Goal: Check status: Check status

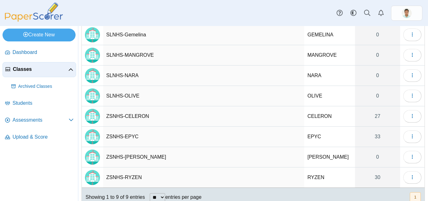
scroll to position [86, 0]
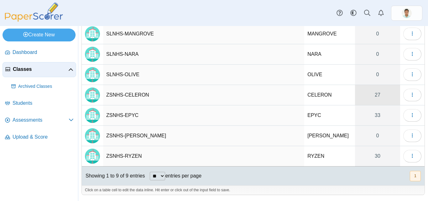
click at [374, 95] on link "27" at bounding box center [377, 95] width 45 height 20
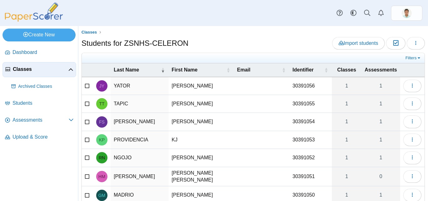
click at [385, 70] on span "Assessments" at bounding box center [381, 69] width 32 height 5
click at [414, 58] on link "Filters" at bounding box center [413, 58] width 19 height 6
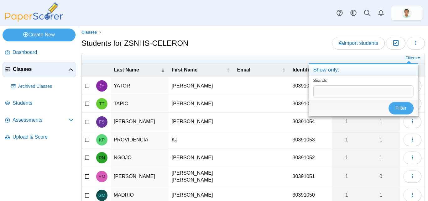
click at [285, 40] on div "Students for ZSNHS-CELERON Import students Moderation 0 Loading…" at bounding box center [253, 44] width 344 height 14
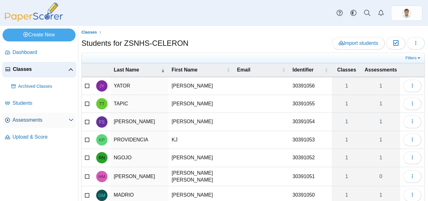
click at [44, 124] on link "Assessments" at bounding box center [40, 120] width 74 height 15
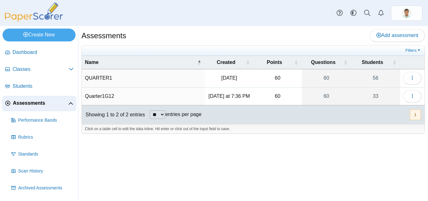
click at [203, 82] on td "QUARTER1" at bounding box center [143, 78] width 123 height 18
click at [371, 80] on link "56" at bounding box center [375, 78] width 49 height 18
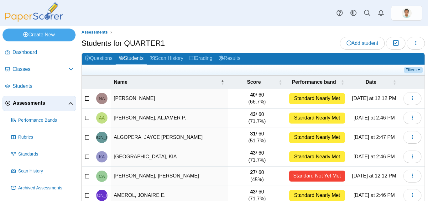
click at [411, 72] on link "Filters" at bounding box center [413, 70] width 19 height 6
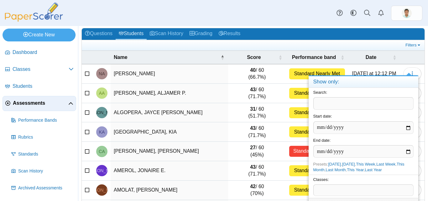
scroll to position [13, 0]
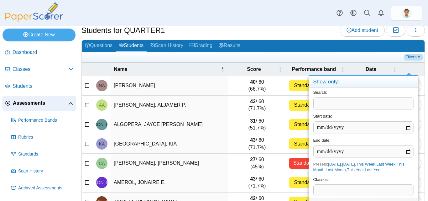
click at [414, 58] on link "Filters" at bounding box center [413, 57] width 19 height 6
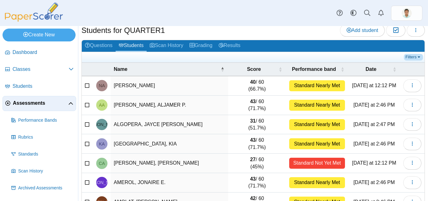
click at [414, 58] on link "Filters" at bounding box center [413, 57] width 19 height 6
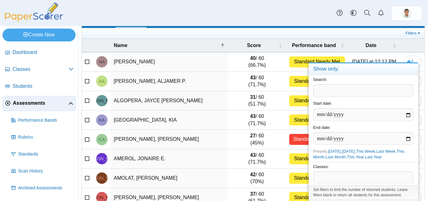
scroll to position [39, 0]
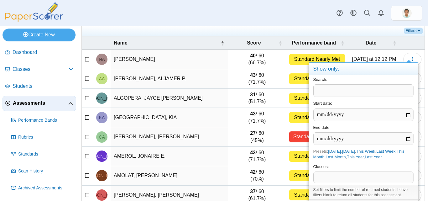
click at [415, 31] on link "Filters" at bounding box center [413, 31] width 19 height 6
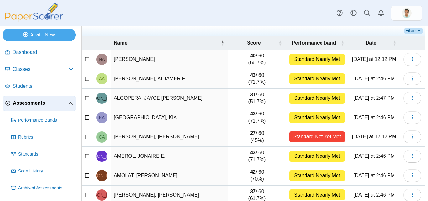
click at [415, 31] on link "Filters" at bounding box center [413, 31] width 19 height 6
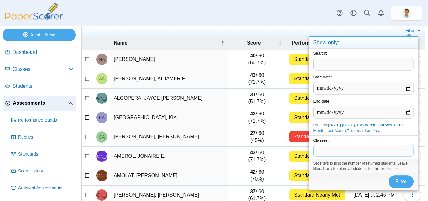
click at [335, 152] on span at bounding box center [364, 150] width 100 height 11
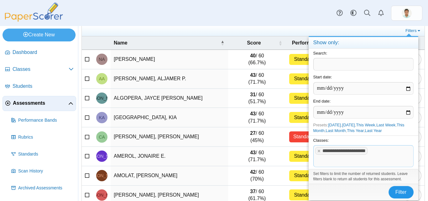
click at [401, 188] on button "Filter" at bounding box center [401, 192] width 25 height 13
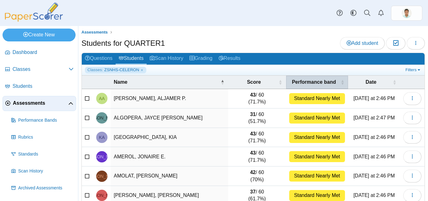
click at [341, 83] on span "\a Performance band\a : Activate to sort" at bounding box center [343, 82] width 4 height 13
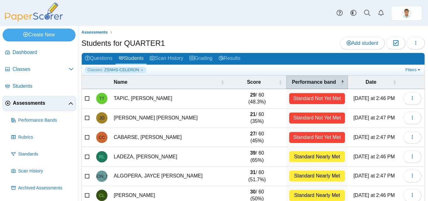
click at [341, 81] on span "\a Performance band\a : Activate to invert sorting" at bounding box center [343, 82] width 4 height 13
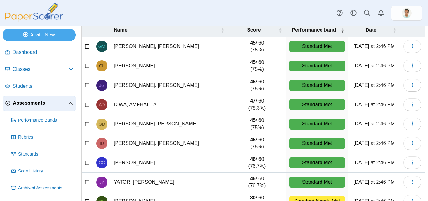
scroll to position [44, 0]
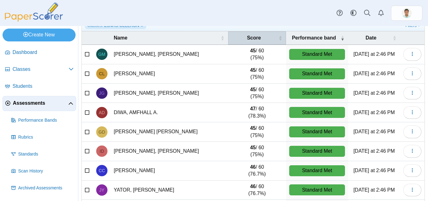
click at [279, 39] on span "\a Score\a : Activate to sort" at bounding box center [281, 37] width 4 height 13
